Goal: Browse casually

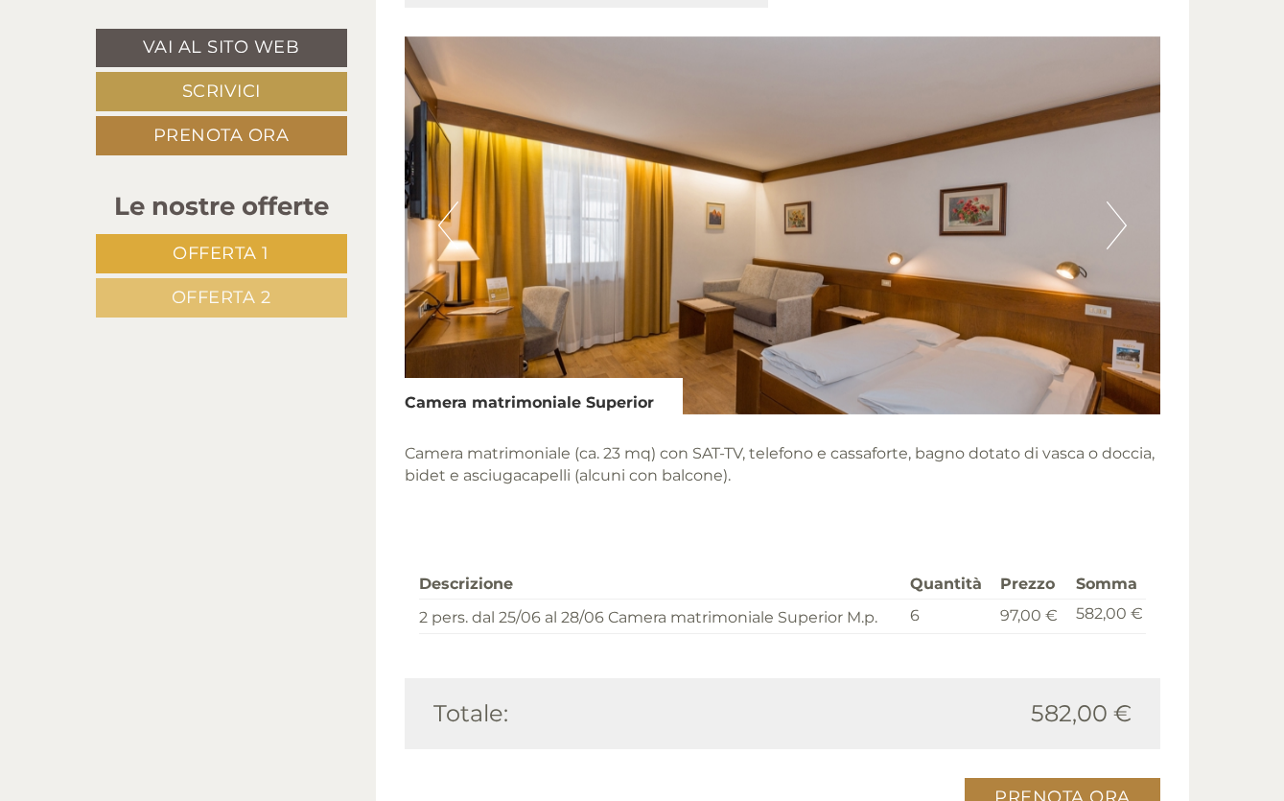
scroll to position [1246, 0]
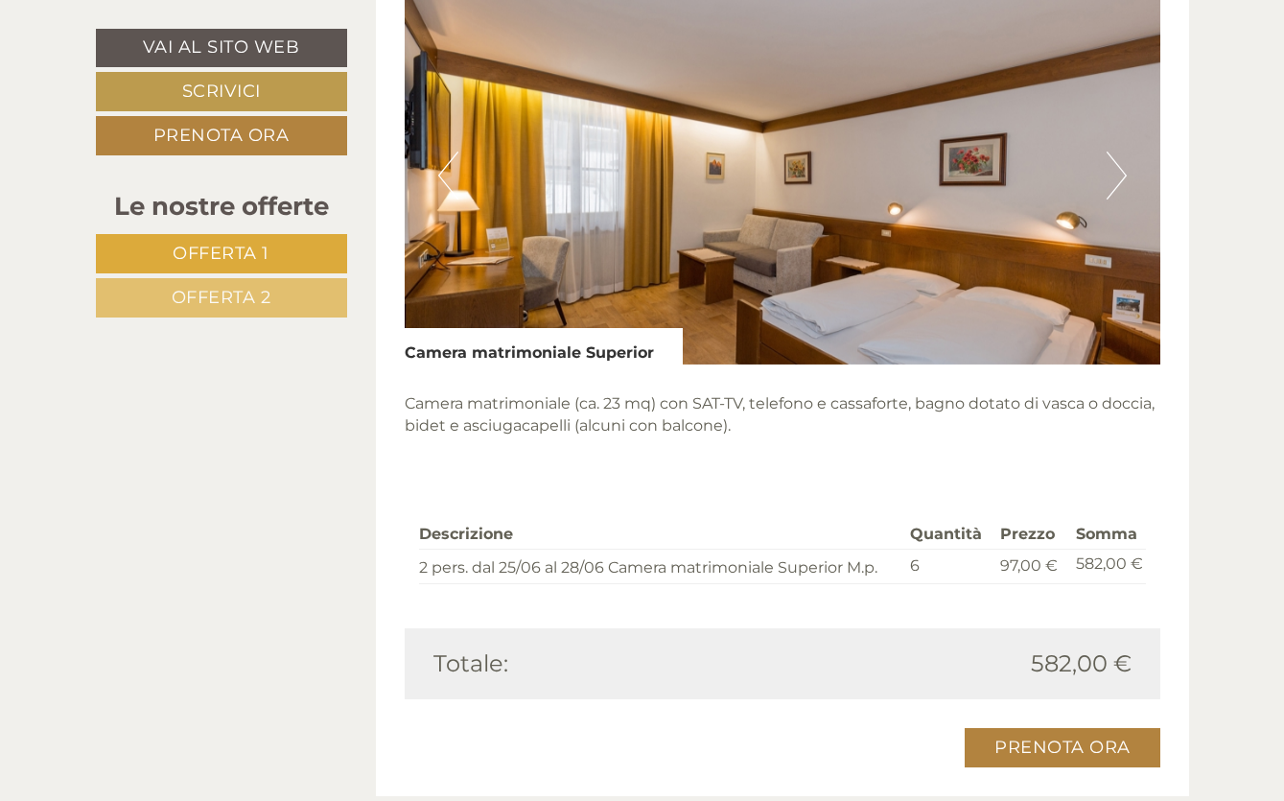
click at [1115, 191] on button "Next" at bounding box center [1116, 175] width 20 height 48
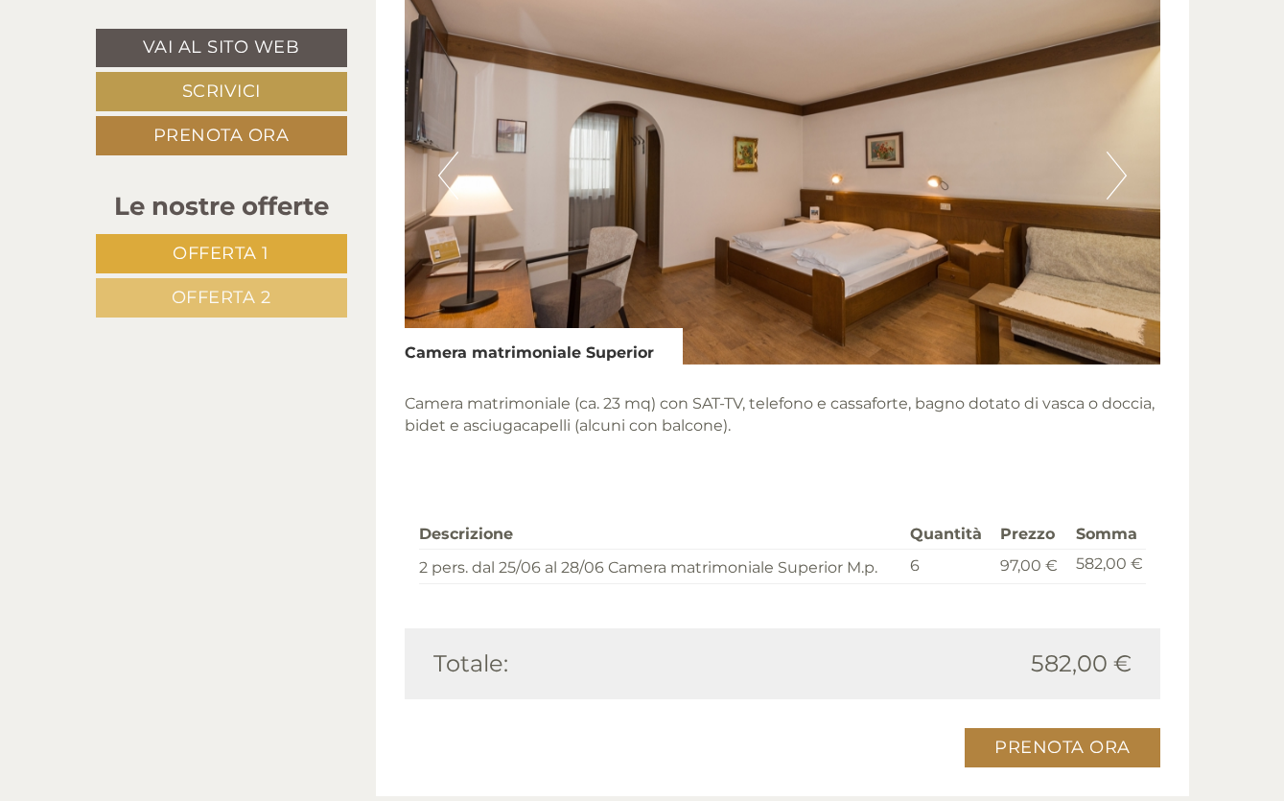
click at [1115, 191] on button "Next" at bounding box center [1116, 175] width 20 height 48
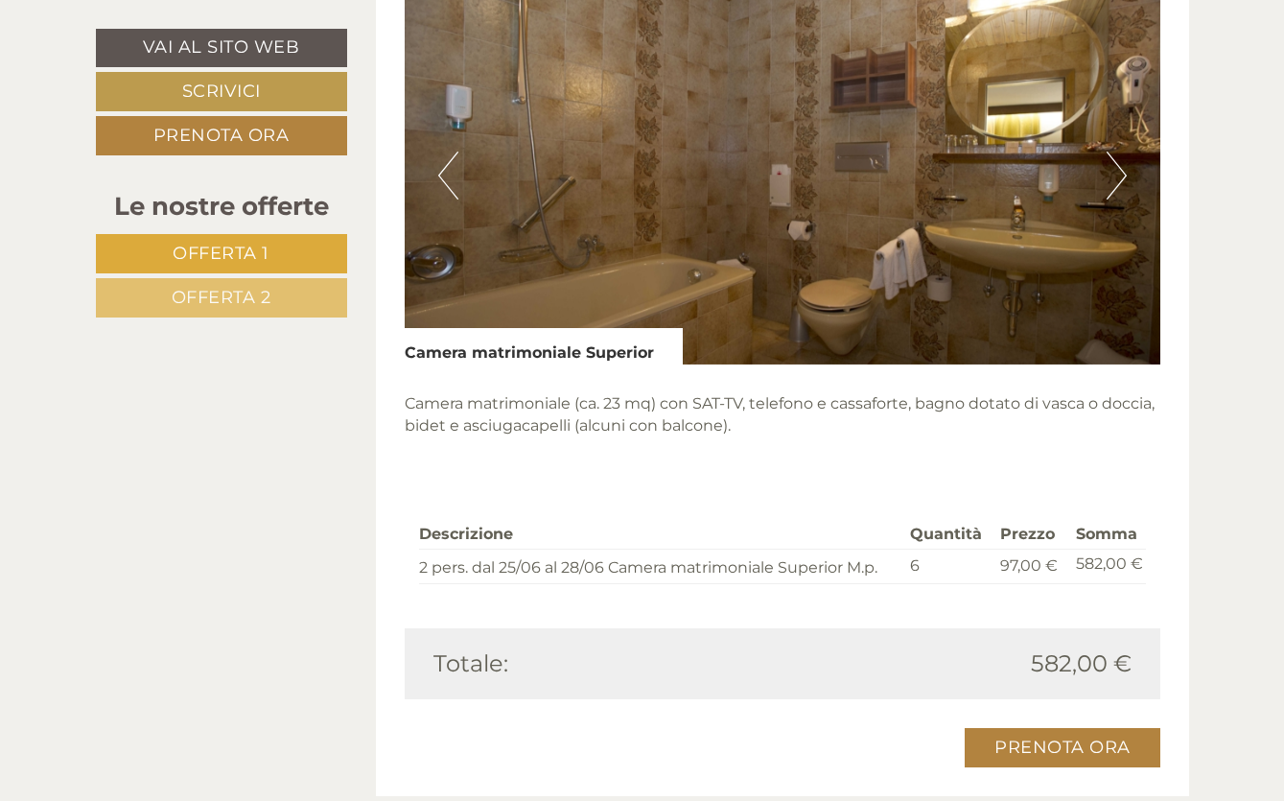
click at [1115, 191] on button "Next" at bounding box center [1116, 175] width 20 height 48
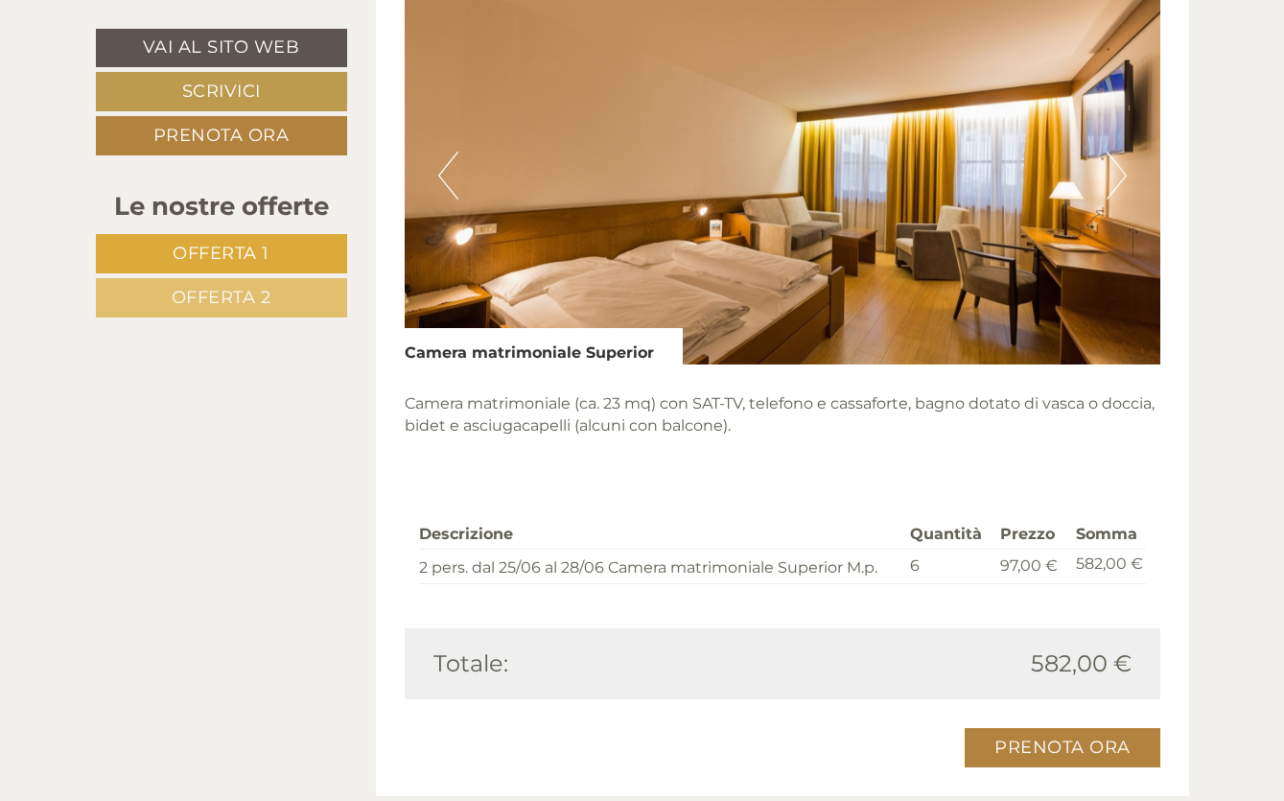
click at [1115, 191] on button "Next" at bounding box center [1116, 175] width 20 height 48
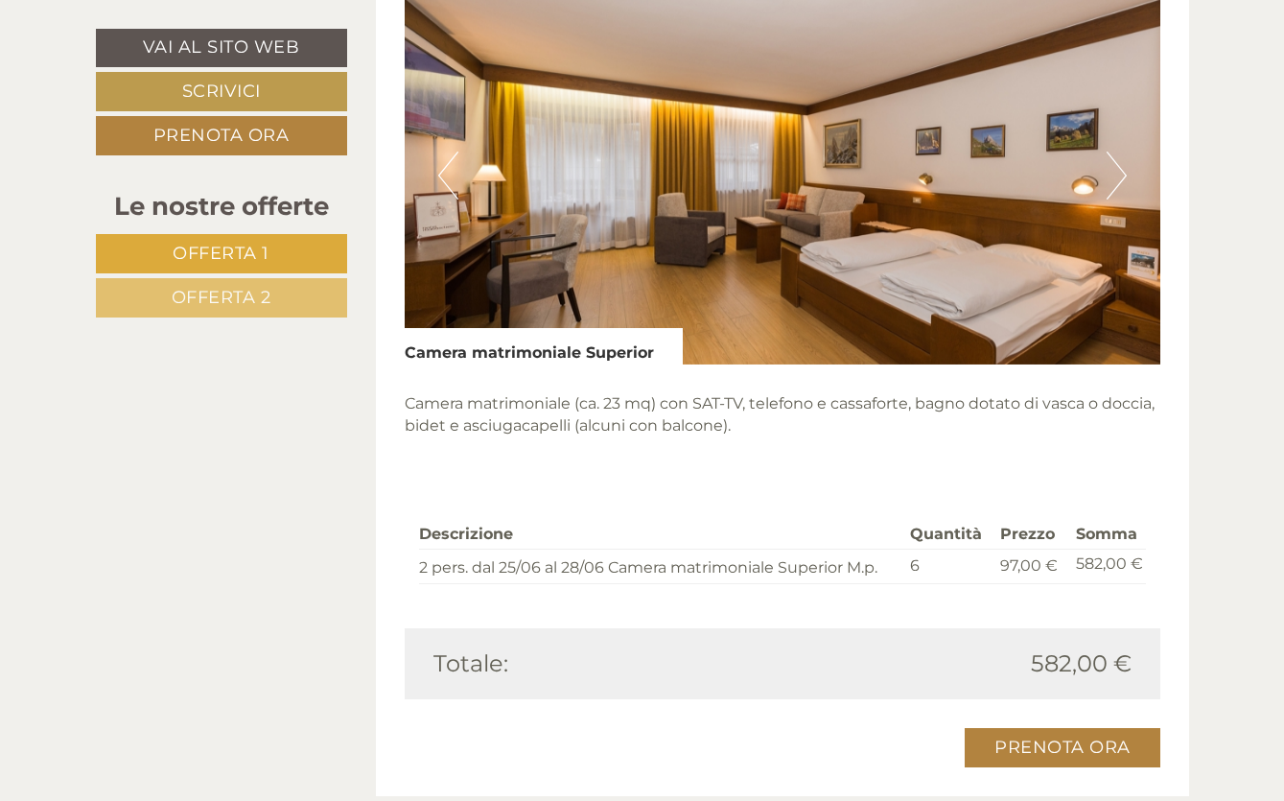
click at [1115, 191] on button "Next" at bounding box center [1116, 175] width 20 height 48
